Goal: Task Accomplishment & Management: Manage account settings

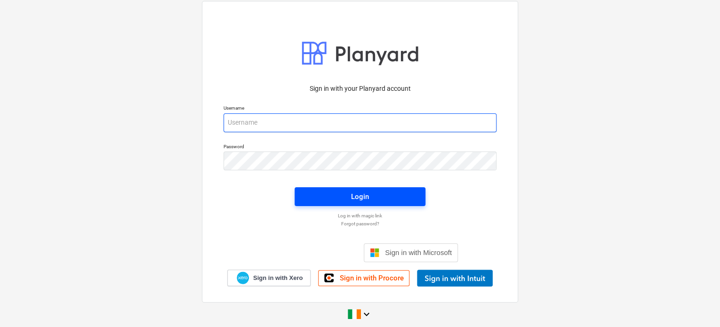
type input "[PERSON_NAME][EMAIL_ADDRESS][DOMAIN_NAME]"
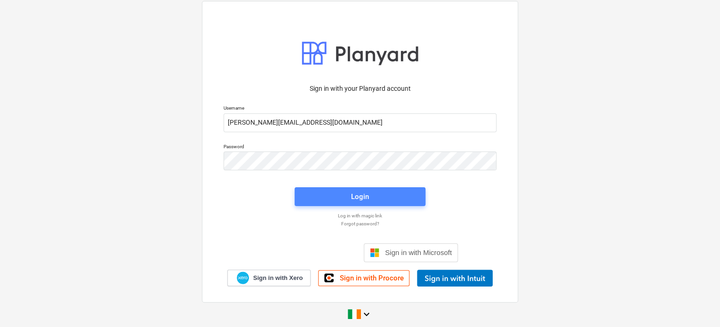
click at [358, 194] on div "Login" at bounding box center [360, 197] width 18 height 12
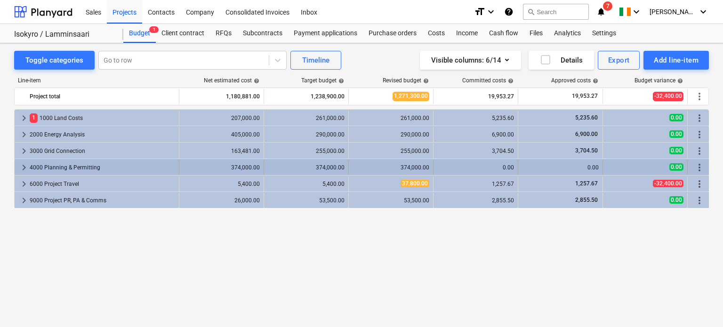
click at [23, 166] on span "keyboard_arrow_right" at bounding box center [23, 167] width 11 height 11
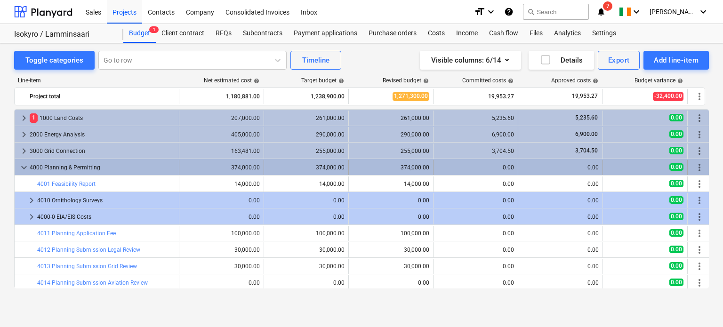
click at [23, 165] on span "keyboard_arrow_down" at bounding box center [23, 167] width 11 height 11
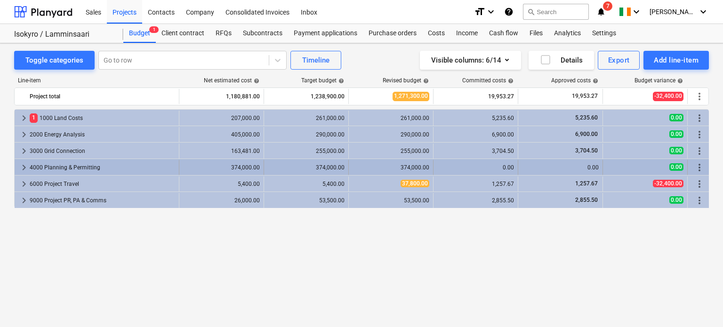
click at [24, 165] on span "keyboard_arrow_right" at bounding box center [23, 167] width 11 height 11
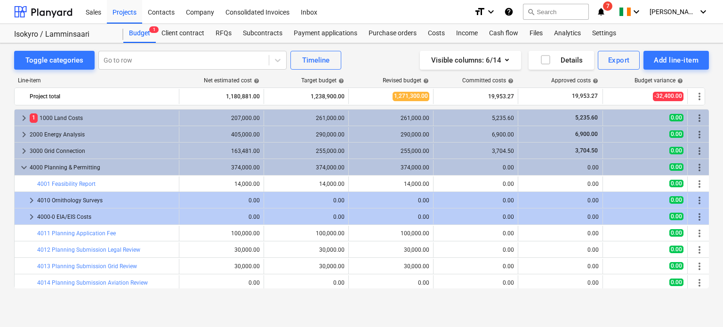
click at [24, 165] on span "keyboard_arrow_down" at bounding box center [23, 167] width 11 height 11
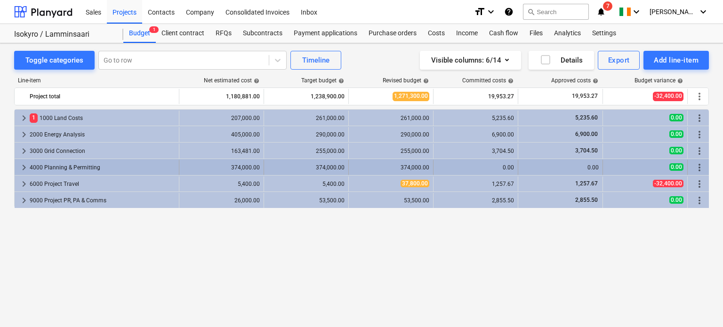
click at [22, 167] on span "keyboard_arrow_right" at bounding box center [23, 167] width 11 height 11
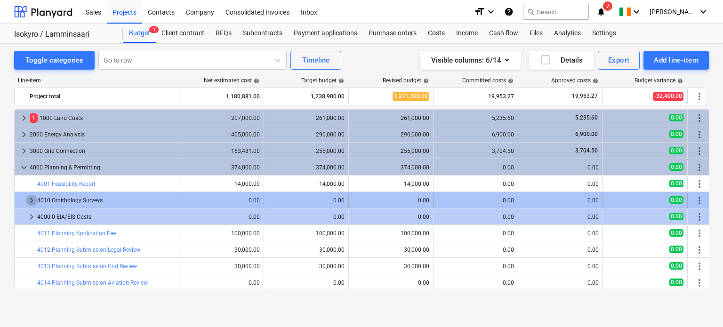
click at [33, 199] on span "keyboard_arrow_right" at bounding box center [31, 200] width 11 height 11
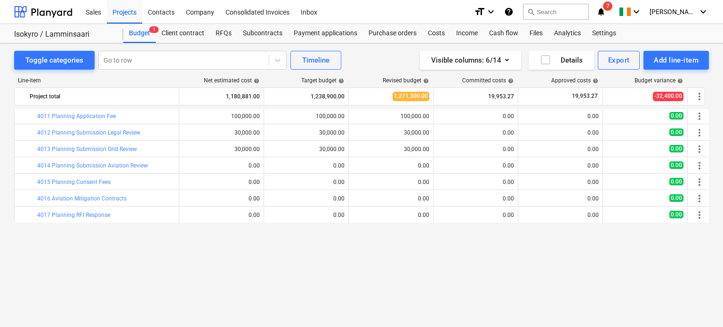
scroll to position [138, 0]
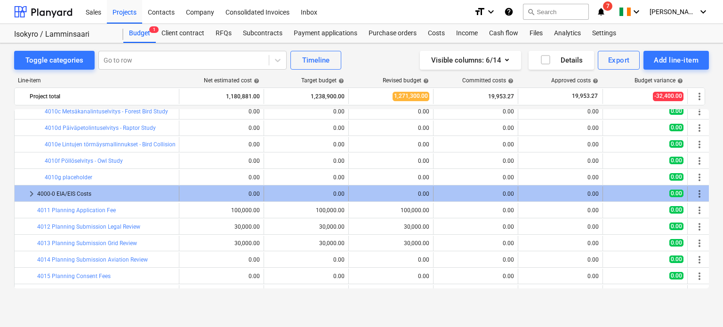
click at [28, 195] on span "keyboard_arrow_right" at bounding box center [31, 193] width 11 height 11
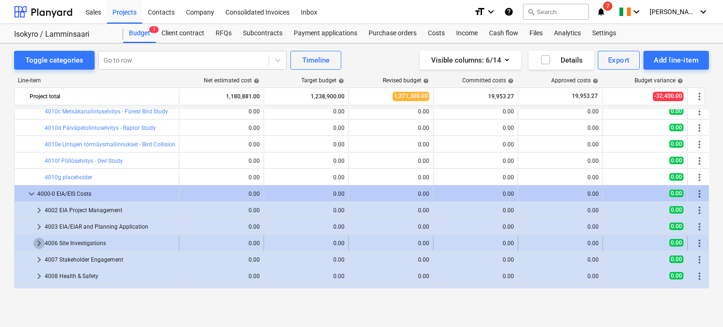
click at [37, 238] on span "keyboard_arrow_right" at bounding box center [38, 243] width 11 height 11
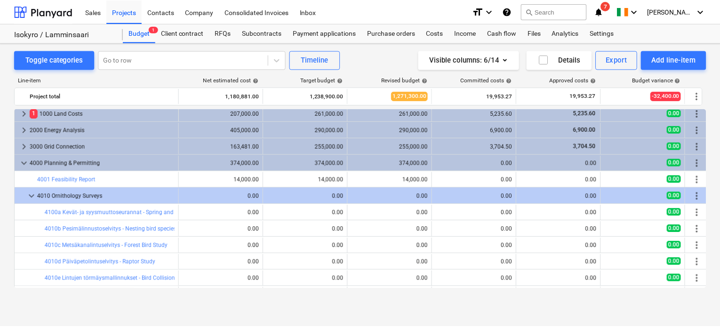
scroll to position [0, 0]
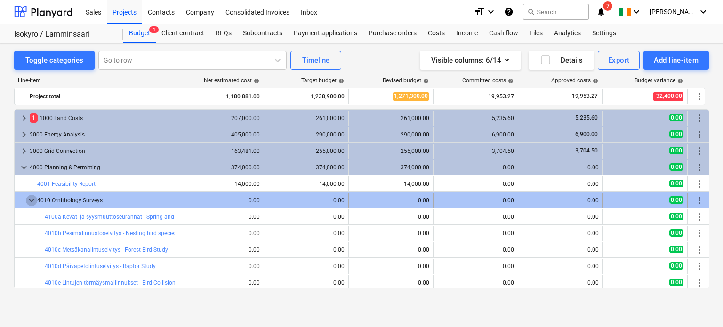
click at [28, 200] on span "keyboard_arrow_down" at bounding box center [31, 200] width 11 height 11
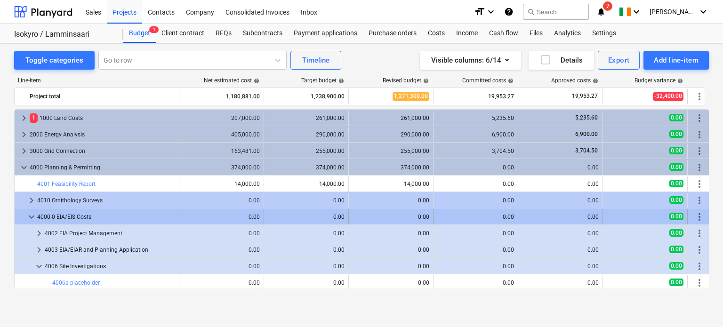
click at [31, 217] on span "keyboard_arrow_down" at bounding box center [31, 216] width 11 height 11
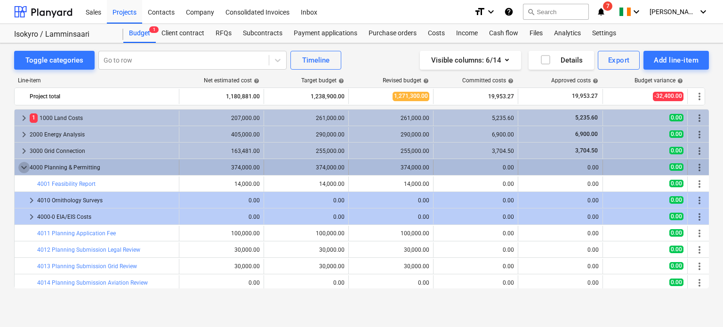
click at [24, 167] on span "keyboard_arrow_down" at bounding box center [23, 167] width 11 height 11
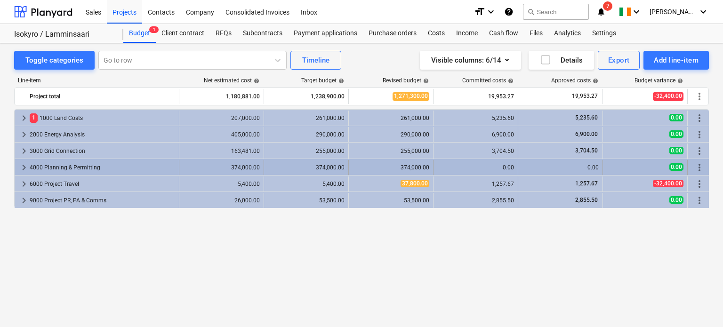
click at [22, 166] on span "keyboard_arrow_right" at bounding box center [23, 167] width 11 height 11
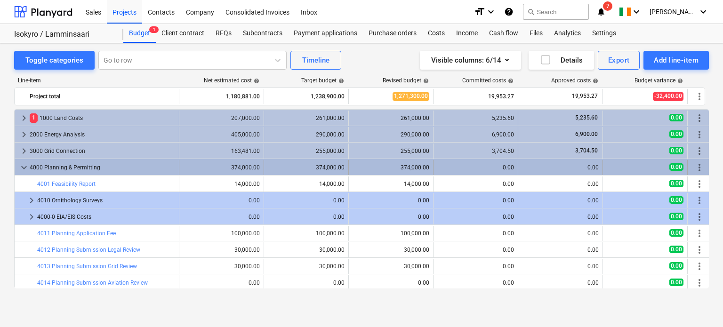
click at [22, 167] on span "keyboard_arrow_down" at bounding box center [23, 167] width 11 height 11
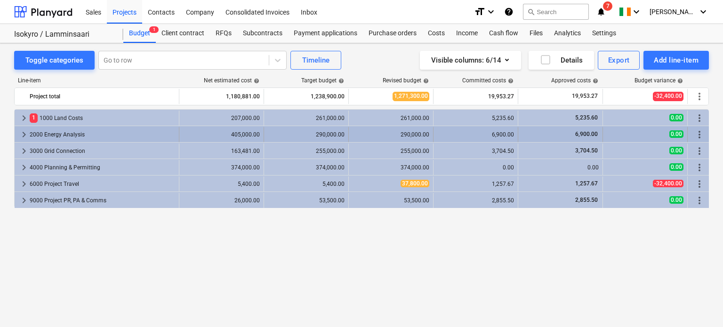
click at [22, 133] on span "keyboard_arrow_right" at bounding box center [23, 134] width 11 height 11
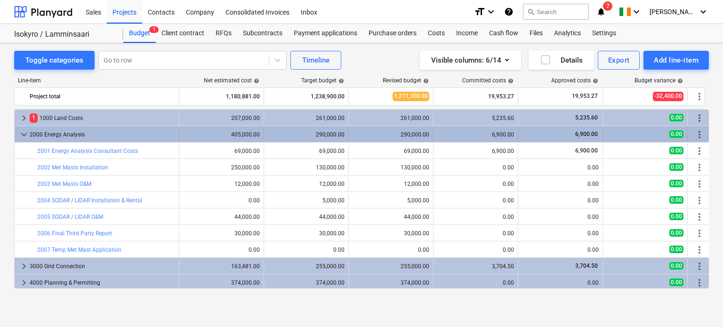
click at [21, 130] on span "keyboard_arrow_down" at bounding box center [23, 134] width 11 height 11
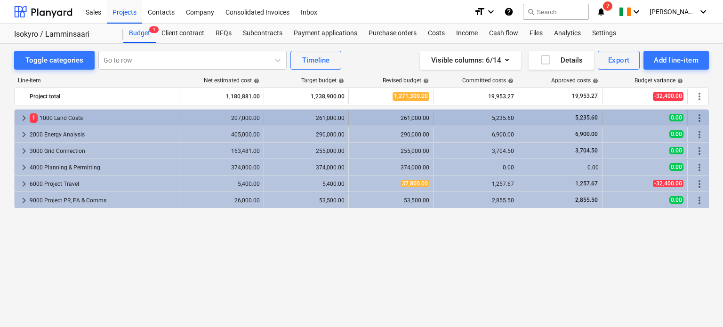
click at [21, 120] on span "keyboard_arrow_right" at bounding box center [23, 117] width 11 height 11
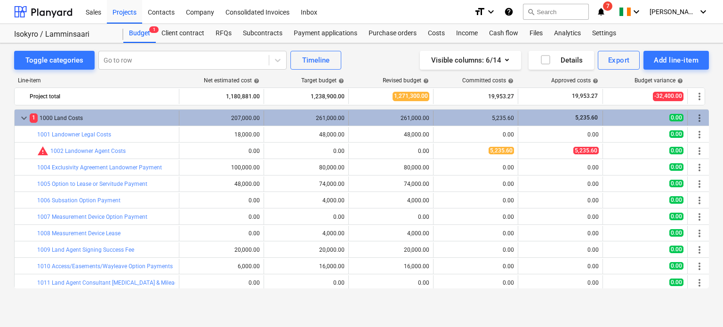
click at [21, 120] on span "keyboard_arrow_down" at bounding box center [23, 117] width 11 height 11
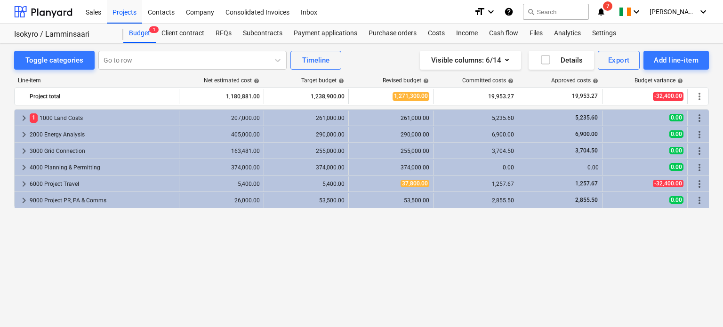
click at [567, 243] on div "keyboard_arrow_right 1 1000 Land Costs 207,000.00 261,000.00 261,000.00 5,235.6…" at bounding box center [361, 198] width 694 height 179
click at [74, 33] on div "Isokyro / Lamminsaari" at bounding box center [63, 35] width 98 height 10
click at [24, 35] on div "Isokyro / Lamminsaari" at bounding box center [63, 35] width 98 height 10
click at [121, 14] on div "Projects" at bounding box center [124, 12] width 35 height 24
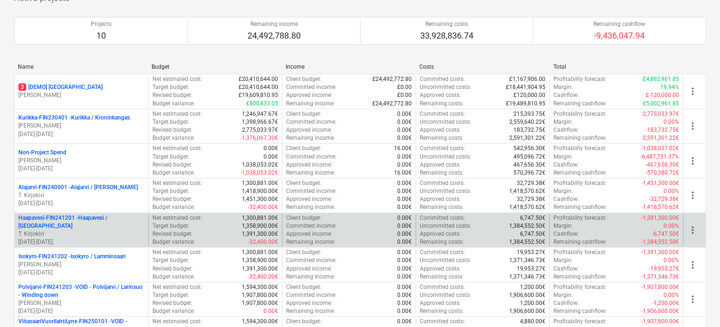
scroll to position [94, 0]
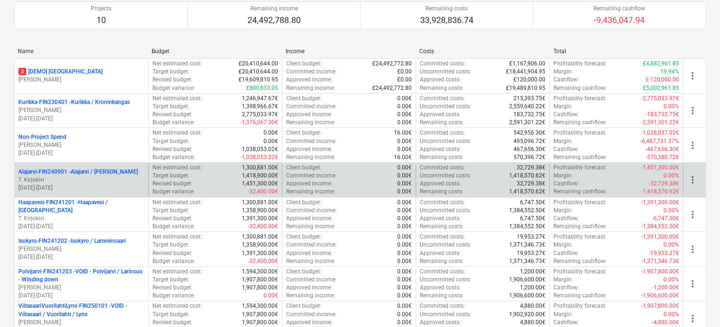
click at [116, 181] on p "T. Kirjokivi" at bounding box center [81, 180] width 126 height 8
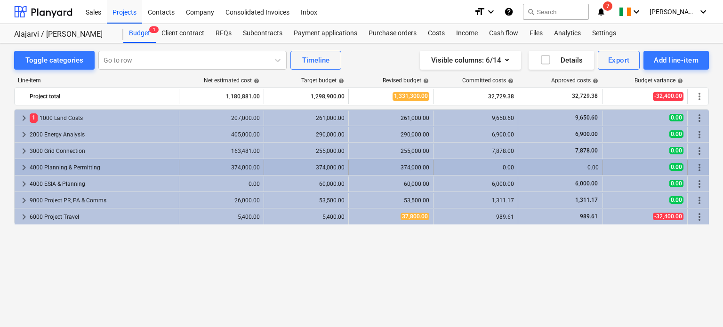
click at [19, 169] on span "keyboard_arrow_right" at bounding box center [23, 167] width 11 height 11
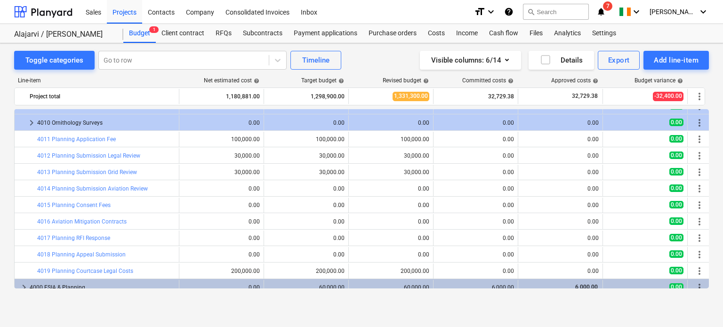
scroll to position [134, 0]
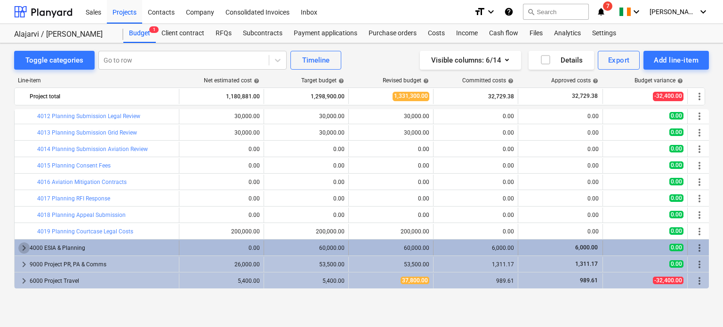
click at [23, 245] on span "keyboard_arrow_right" at bounding box center [23, 247] width 11 height 11
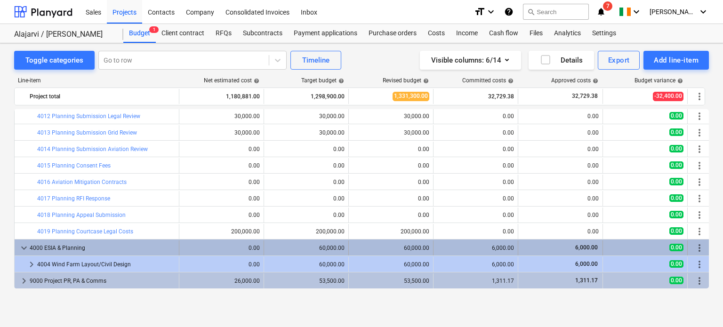
click at [26, 249] on span "keyboard_arrow_down" at bounding box center [23, 247] width 11 height 11
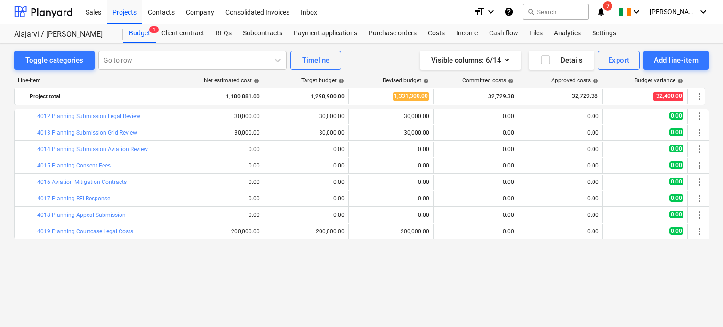
scroll to position [0, 0]
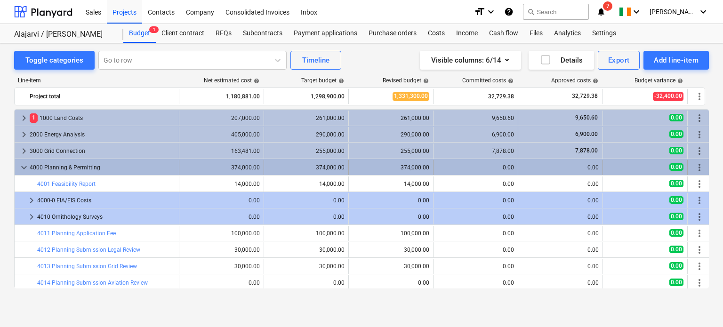
click at [24, 167] on span "keyboard_arrow_down" at bounding box center [23, 167] width 11 height 11
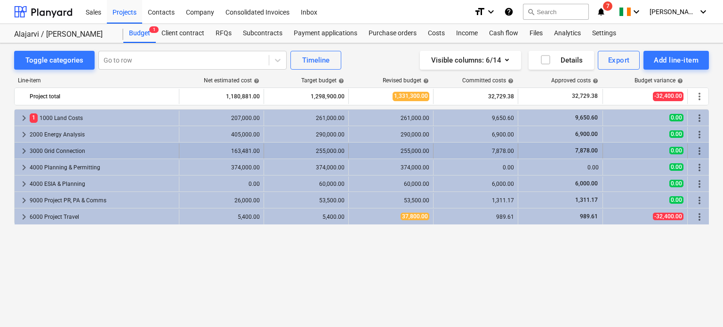
click at [21, 149] on span "keyboard_arrow_right" at bounding box center [23, 150] width 11 height 11
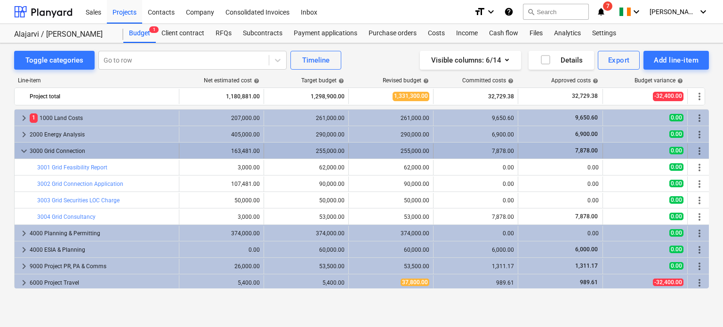
click at [21, 151] on span "keyboard_arrow_down" at bounding box center [23, 150] width 11 height 11
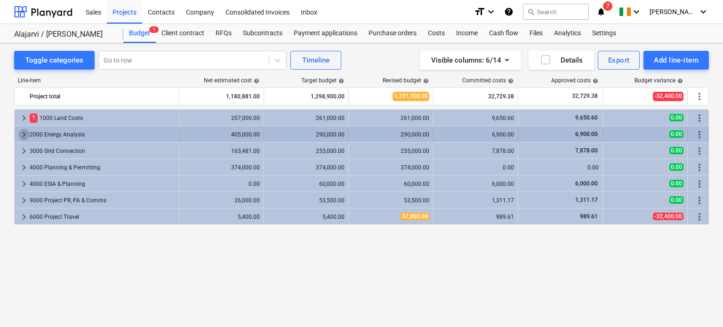
click at [23, 133] on span "keyboard_arrow_right" at bounding box center [23, 134] width 11 height 11
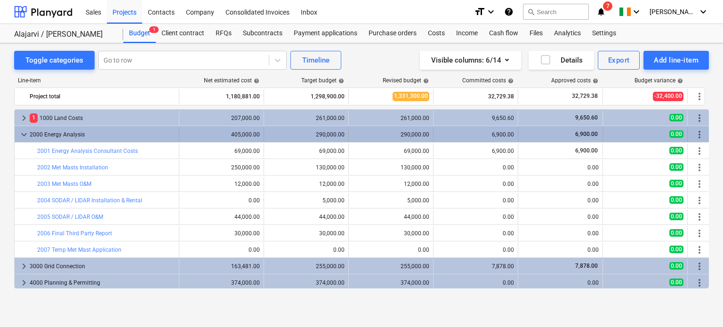
click at [23, 135] on span "keyboard_arrow_down" at bounding box center [23, 134] width 11 height 11
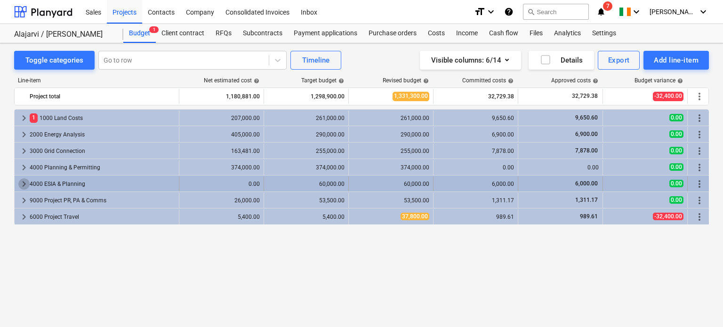
click at [24, 182] on span "keyboard_arrow_right" at bounding box center [23, 183] width 11 height 11
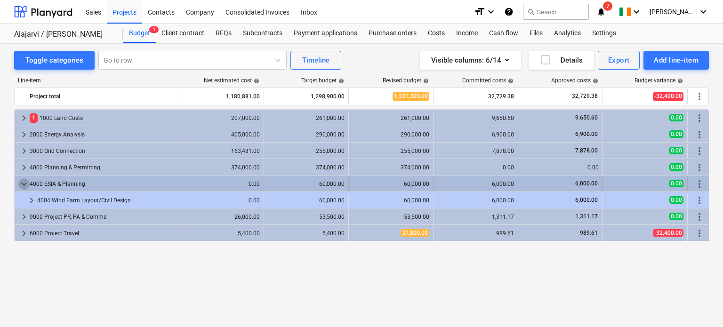
click at [24, 183] on span "keyboard_arrow_down" at bounding box center [23, 183] width 11 height 11
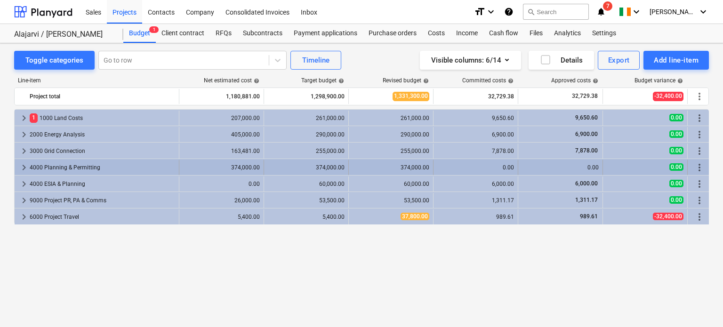
click at [22, 167] on span "keyboard_arrow_right" at bounding box center [23, 167] width 11 height 11
